Goal: Task Accomplishment & Management: Manage account settings

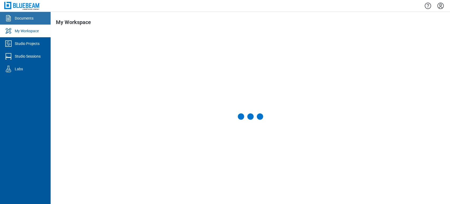
click at [33, 20] on div "Documents" at bounding box center [24, 18] width 19 height 5
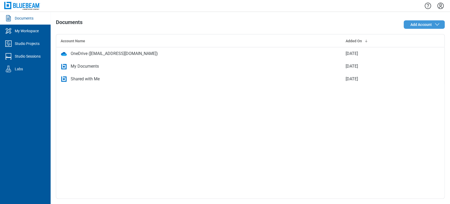
click at [431, 24] on span "Add Account" at bounding box center [422, 24] width 22 height 5
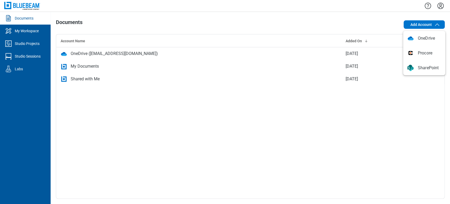
click at [442, 5] on icon "Settings" at bounding box center [441, 6] width 8 height 8
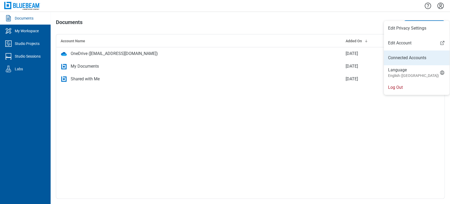
click at [422, 55] on link "Connected Accounts" at bounding box center [416, 58] width 57 height 6
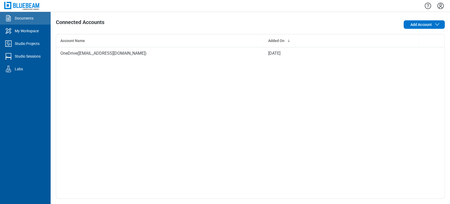
click at [32, 21] on div "Documents" at bounding box center [24, 18] width 19 height 5
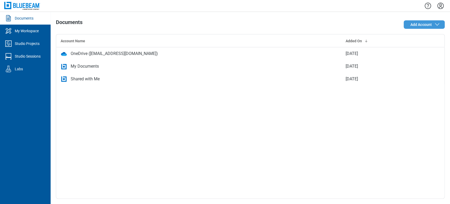
click at [414, 27] on span "Add Account" at bounding box center [422, 24] width 22 height 5
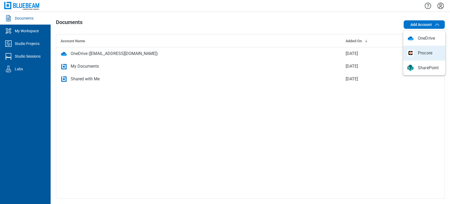
click at [383, 30] on body "Documents My Workspace Studio Projects Studio Sessions Labs Documents Add Accou…" at bounding box center [225, 102] width 450 height 204
click at [380, 15] on div "Documents Add Account Account Name Added On OneDrive (veeraeshwar@gmail.com) 28…" at bounding box center [251, 108] width 400 height 192
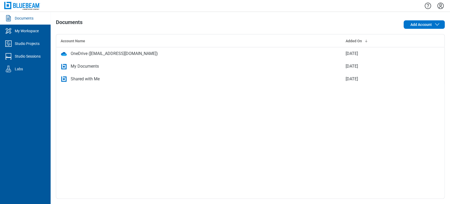
click at [446, 4] on div at bounding box center [251, 6] width 400 height 12
click at [441, 6] on icon "Settings" at bounding box center [441, 6] width 6 height 6
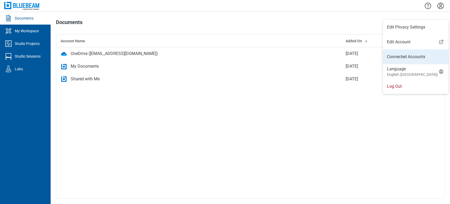
click at [403, 54] on link "Connected Accounts" at bounding box center [415, 57] width 57 height 6
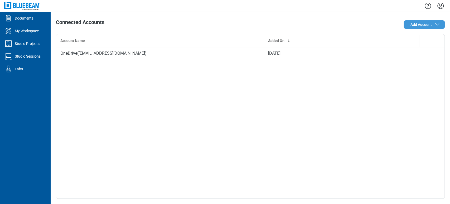
click at [416, 25] on span "Add Account" at bounding box center [422, 24] width 22 height 5
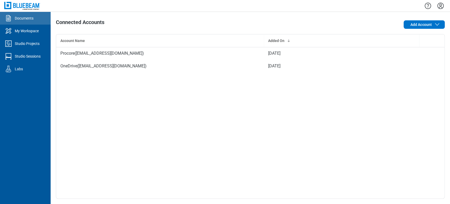
click at [20, 17] on div "Documents" at bounding box center [24, 18] width 19 height 5
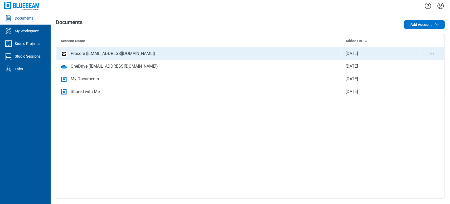
click at [355, 54] on td "[DATE]" at bounding box center [381, 53] width 78 height 13
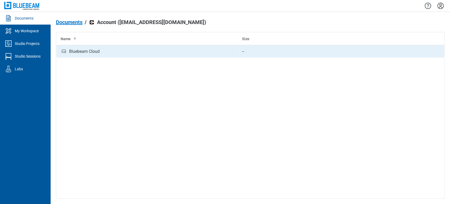
click at [80, 49] on div "Bluebeam Cloud" at bounding box center [84, 51] width 31 height 6
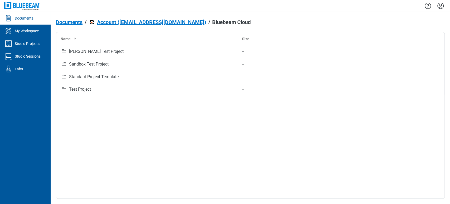
click at [25, 13] on link "Documents" at bounding box center [25, 18] width 51 height 13
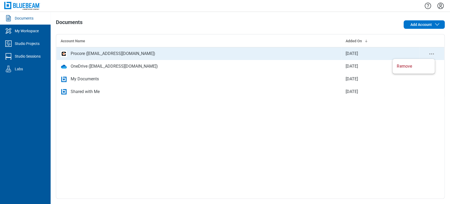
click at [430, 54] on icon "context-menu" at bounding box center [432, 54] width 6 height 6
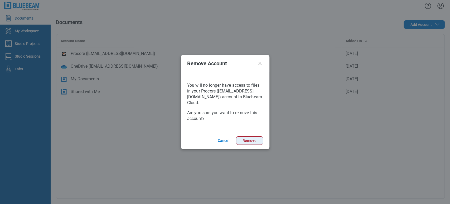
click at [255, 141] on button "Remove" at bounding box center [249, 140] width 27 height 8
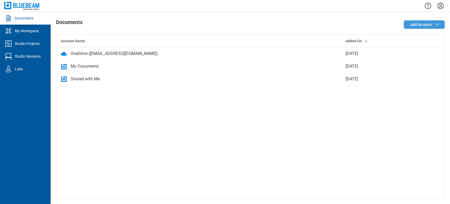
click at [425, 22] on span "Add Account" at bounding box center [422, 24] width 22 height 5
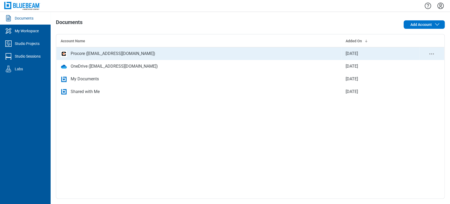
click at [325, 50] on div "Procore ([EMAIL_ADDRESS][DOMAIN_NAME])" at bounding box center [199, 53] width 277 height 6
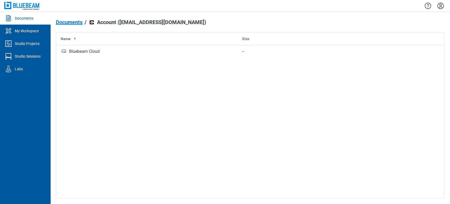
click at [26, 18] on div "Documents" at bounding box center [24, 18] width 19 height 5
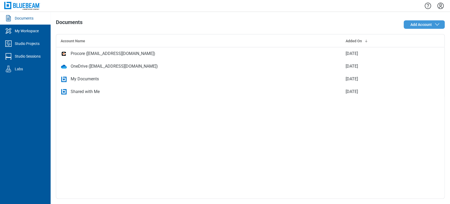
click at [435, 22] on span "Add Account" at bounding box center [426, 24] width 30 height 6
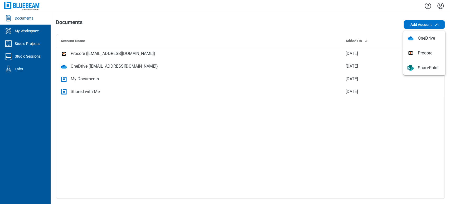
click at [369, 23] on div "Add Account" at bounding box center [368, 24] width 156 height 11
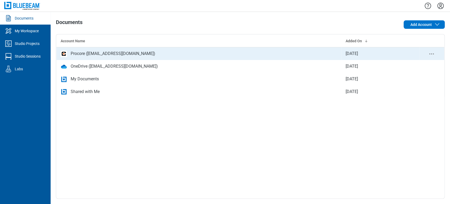
click at [119, 54] on div "Procore ([EMAIL_ADDRESS][DOMAIN_NAME])" at bounding box center [113, 53] width 85 height 6
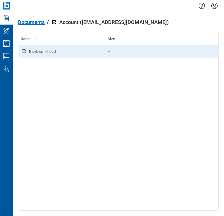
click at [86, 52] on div "Bluebeam Cloud" at bounding box center [62, 51] width 83 height 7
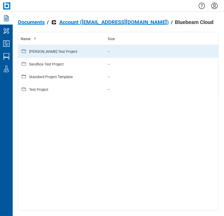
click at [75, 53] on div "[PERSON_NAME] Test Project" at bounding box center [62, 51] width 83 height 7
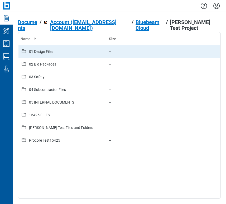
click at [52, 51] on div "01 Design Files" at bounding box center [41, 51] width 24 height 5
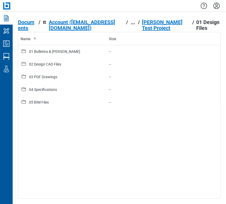
click at [165, 19] on div "[PERSON_NAME] Test Project" at bounding box center [166, 25] width 48 height 12
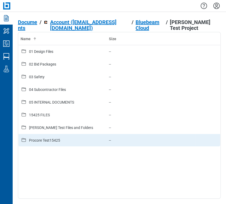
click at [46, 137] on div "Procore Test15425" at bounding box center [44, 139] width 31 height 5
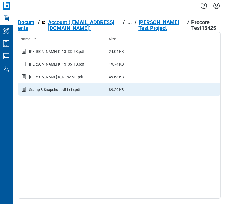
click at [56, 91] on div "Stamp & Snapshot.pdf1 (1).pdf" at bounding box center [54, 89] width 51 height 5
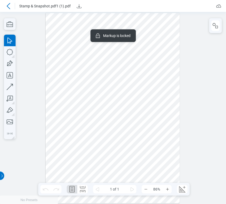
click at [108, 31] on div at bounding box center [113, 108] width 134 height 190
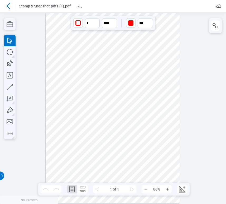
click at [151, 29] on div at bounding box center [113, 108] width 134 height 190
drag, startPoint x: 151, startPoint y: 29, endPoint x: 135, endPoint y: 50, distance: 26.8
click at [135, 50] on div at bounding box center [113, 108] width 134 height 190
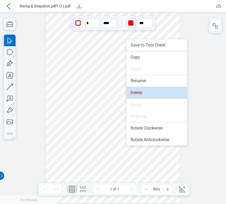
drag, startPoint x: 137, startPoint y: 89, endPoint x: 136, endPoint y: 78, distance: 11.1
click at [137, 89] on li "Delete" at bounding box center [156, 93] width 61 height 12
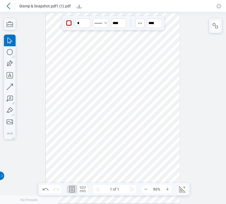
click at [147, 135] on div at bounding box center [113, 108] width 134 height 190
click at [135, 158] on div at bounding box center [113, 108] width 134 height 190
drag, startPoint x: 53, startPoint y: 150, endPoint x: 59, endPoint y: 147, distance: 6.6
click at [53, 150] on div at bounding box center [113, 108] width 134 height 190
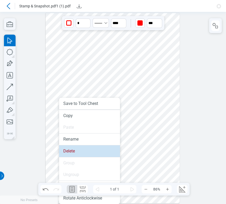
click at [64, 151] on li "Delete" at bounding box center [89, 151] width 61 height 12
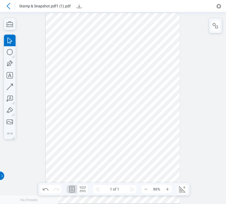
click at [200, 37] on div at bounding box center [113, 108] width 226 height 192
click at [11, 63] on icon "button" at bounding box center [10, 64] width 8 height 8
drag, startPoint x: 126, startPoint y: 33, endPoint x: 170, endPoint y: 61, distance: 52.5
click at [170, 61] on div at bounding box center [113, 108] width 134 height 190
click at [140, 25] on div "button" at bounding box center [139, 22] width 5 height 5
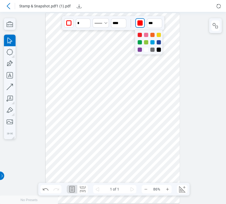
click at [158, 34] on div at bounding box center [159, 35] width 4 height 4
click at [155, 22] on input "**" at bounding box center [154, 23] width 15 height 10
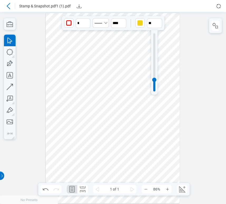
click at [153, 37] on div at bounding box center [154, 62] width 2 height 58
drag, startPoint x: 153, startPoint y: 49, endPoint x: 150, endPoint y: 55, distance: 6.4
type input "**"
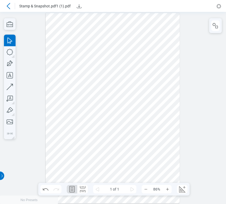
click at [166, 75] on div at bounding box center [113, 108] width 134 height 190
click at [11, 62] on icon "button" at bounding box center [10, 64] width 12 height 12
drag, startPoint x: 58, startPoint y: 88, endPoint x: 82, endPoint y: 105, distance: 28.8
click at [82, 105] on div at bounding box center [113, 108] width 134 height 190
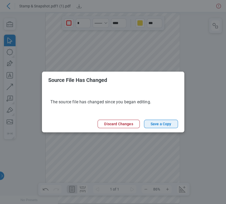
click at [162, 121] on button "Save a Copy" at bounding box center [161, 124] width 34 height 8
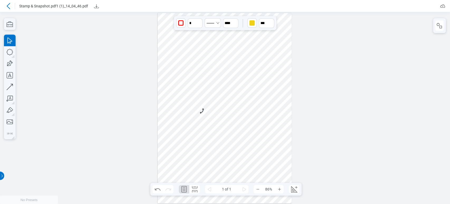
click at [10, 6] on icon at bounding box center [8, 6] width 6 height 6
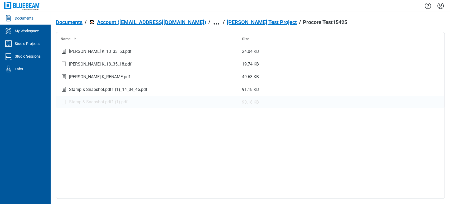
click at [108, 102] on div "Stamp & Snapshot.pdf1 (1).pdf" at bounding box center [98, 102] width 59 height 6
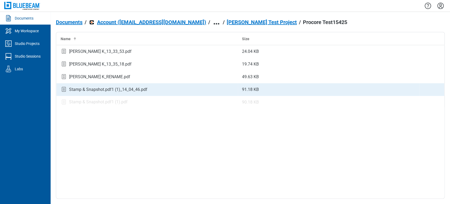
click at [105, 90] on div "Stamp & Snapshot.pdf1 (1)_14_04_46.pdf" at bounding box center [108, 89] width 78 height 6
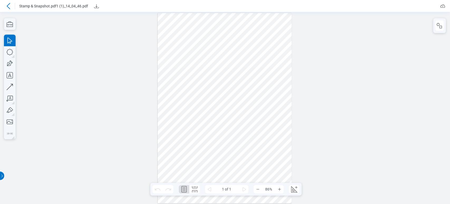
click at [10, 5] on icon at bounding box center [8, 6] width 6 height 6
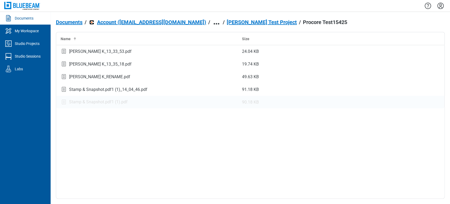
click at [106, 103] on div "Stamp & Snapshot.pdf1 (1).pdf" at bounding box center [98, 102] width 59 height 6
click at [15, 6] on img at bounding box center [22, 6] width 36 height 8
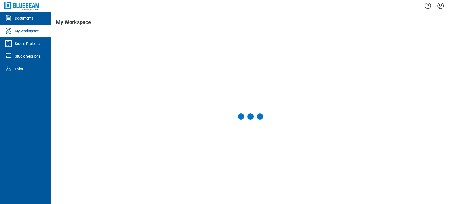
click at [226, 2] on icon "Settings" at bounding box center [441, 6] width 8 height 8
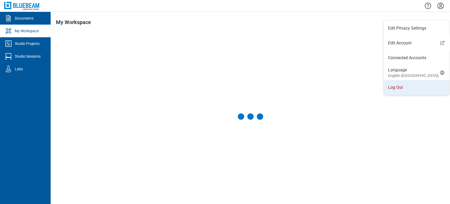
click at [226, 82] on li "Log Out" at bounding box center [417, 87] width 66 height 15
